Goal: Transaction & Acquisition: Obtain resource

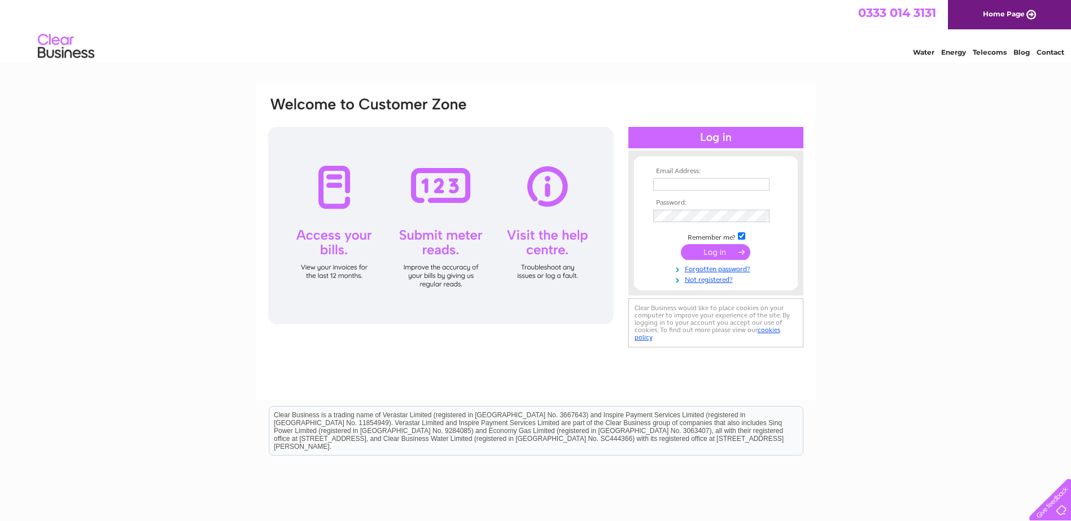
click at [674, 190] on input "text" at bounding box center [711, 184] width 116 height 12
click at [677, 184] on input "text" at bounding box center [711, 184] width 116 height 12
paste input "info@oldhamvaults.co.uk"
type input "info@oldhamvaults.co.uk"
click at [651, 261] on td at bounding box center [715, 253] width 131 height 21
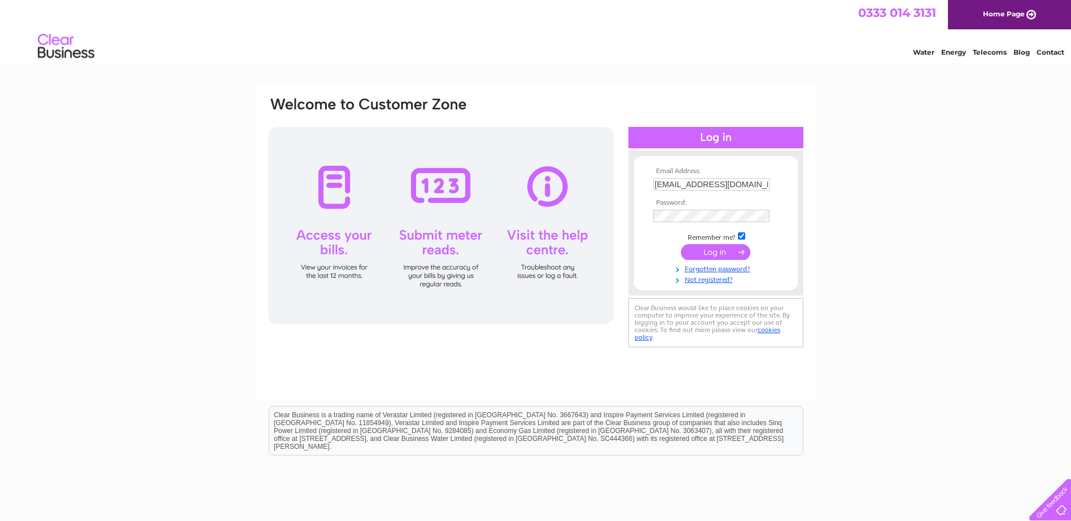
click at [717, 257] on input "submit" at bounding box center [715, 252] width 69 height 16
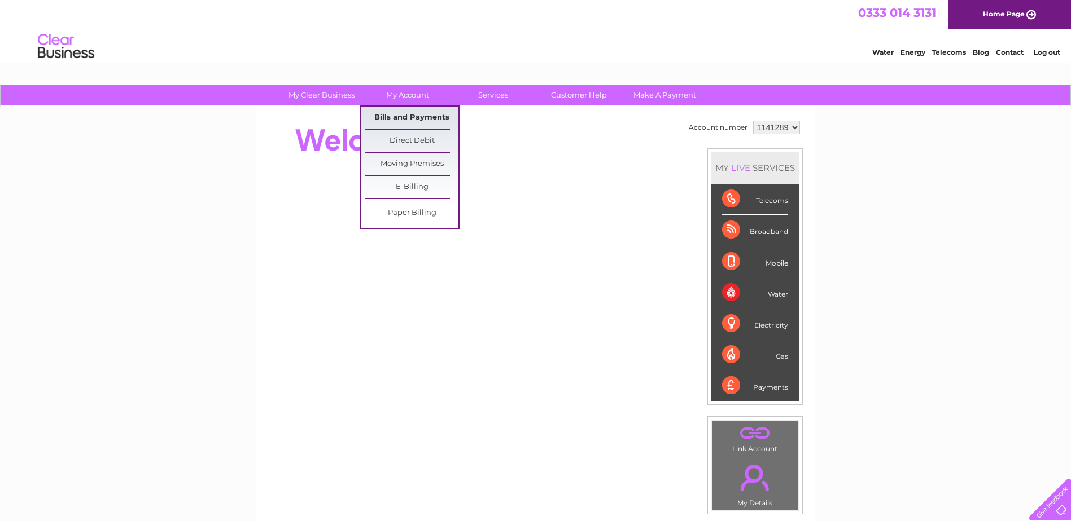
click at [414, 119] on link "Bills and Payments" at bounding box center [411, 118] width 93 height 23
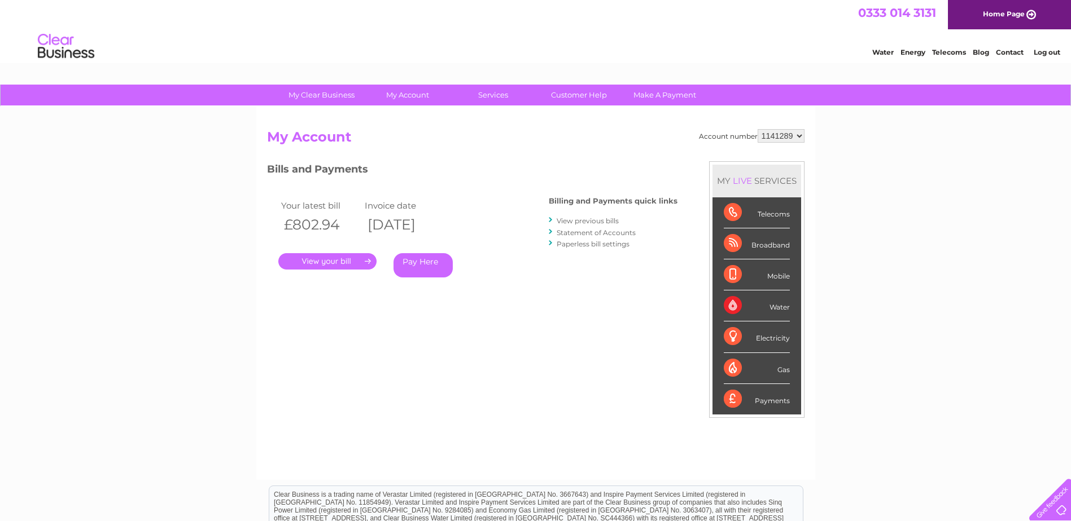
click at [565, 233] on link "Statement of Accounts" at bounding box center [595, 233] width 79 height 8
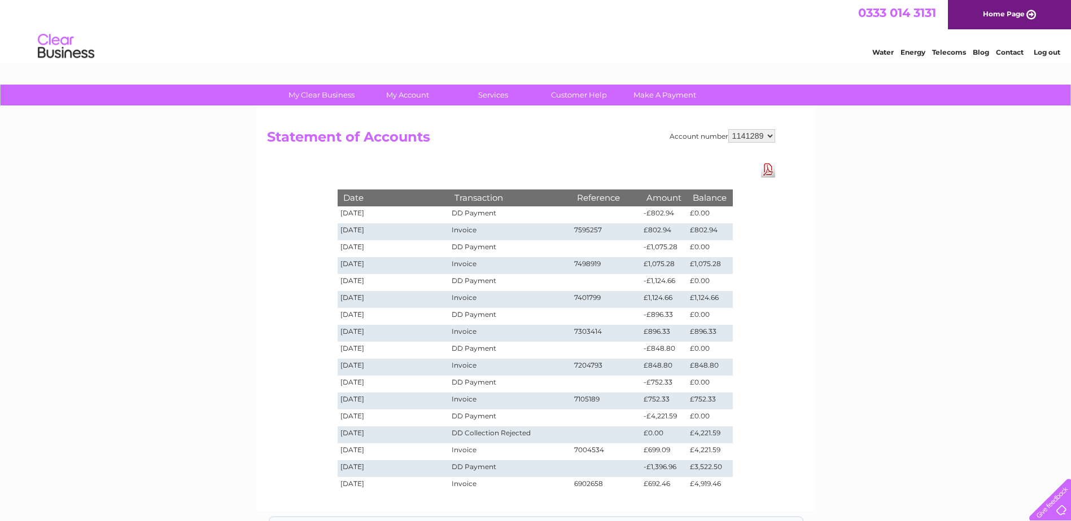
click at [766, 137] on select "1141289" at bounding box center [751, 136] width 47 height 14
click at [818, 141] on div "My Clear Business Login Details My Details My Preferences Link Account My Accou…" at bounding box center [535, 395] width 1071 height 620
click at [770, 166] on link "Download Pdf" at bounding box center [768, 169] width 14 height 16
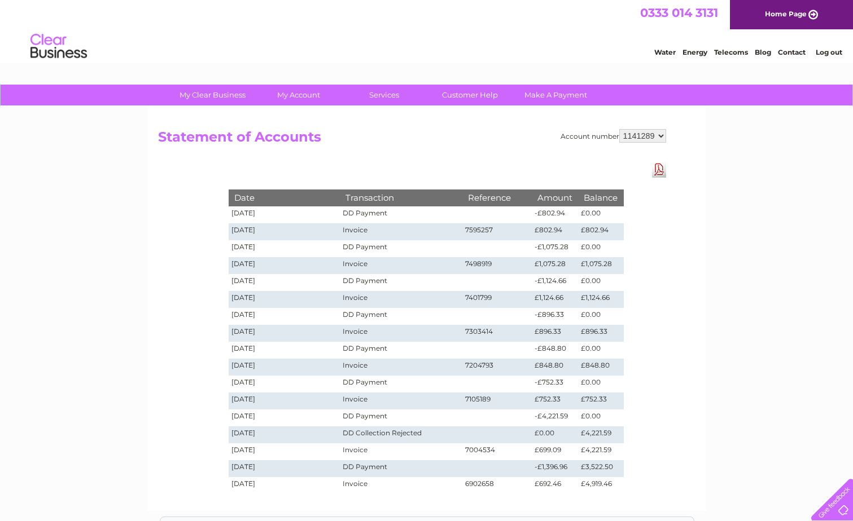
drag, startPoint x: 645, startPoint y: 137, endPoint x: 615, endPoint y: 137, distance: 29.4
click at [615, 137] on div "Account number 1141289" at bounding box center [613, 136] width 106 height 14
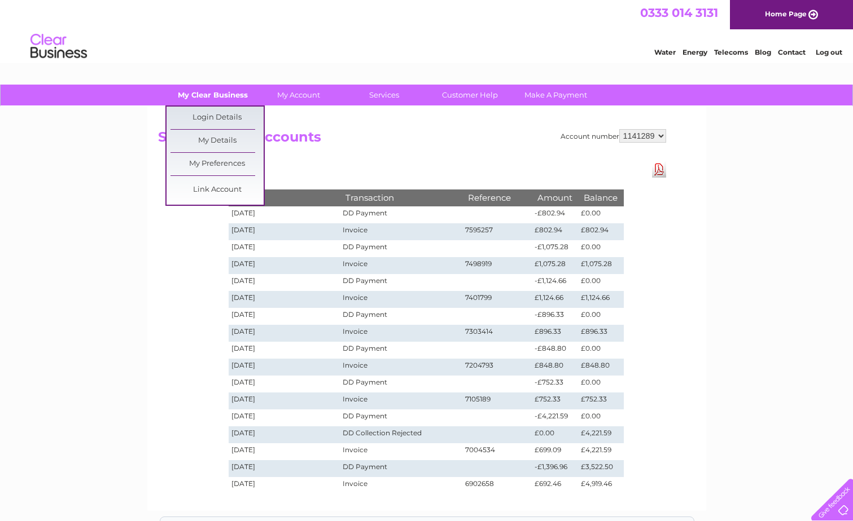
click at [196, 93] on link "My Clear Business" at bounding box center [212, 95] width 93 height 21
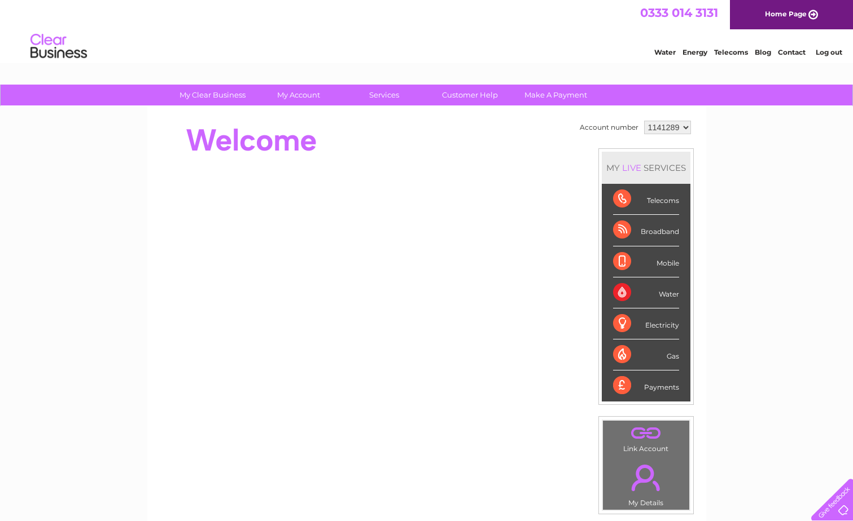
drag, startPoint x: 649, startPoint y: 128, endPoint x: 696, endPoint y: 128, distance: 46.8
click at [696, 128] on div "Account number 1141289 MY LIVE SERVICES Telecoms Broadband Mobile Water Electri…" at bounding box center [426, 316] width 559 height 419
click at [830, 49] on link "Log out" at bounding box center [829, 52] width 27 height 8
